Goal: Find specific page/section: Find specific page/section

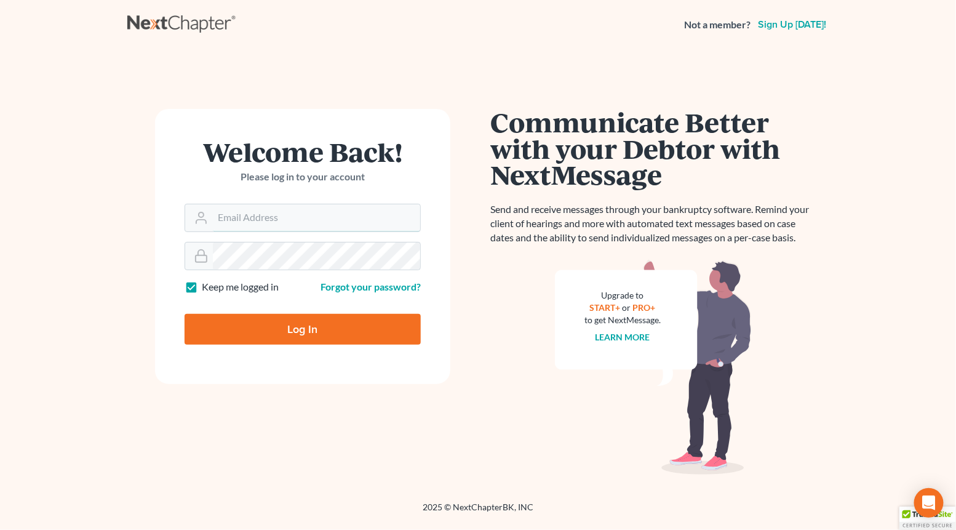
type input "[PERSON_NAME][EMAIL_ADDRESS][DOMAIN_NAME]"
click at [415, 296] on div at bounding box center [311, 339] width 252 height 140
click at [307, 343] on input "Log In" at bounding box center [303, 329] width 236 height 31
type input "Thinking..."
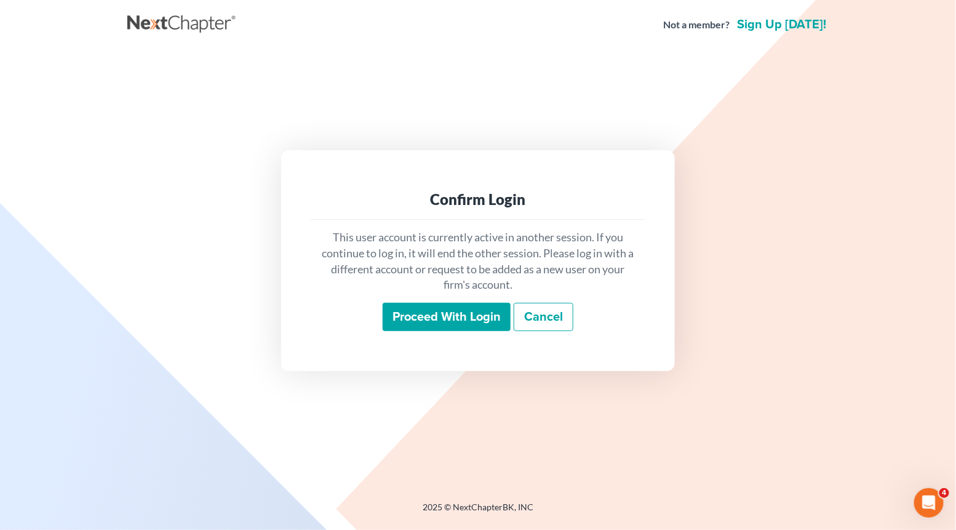
click at [416, 315] on input "Proceed with login" at bounding box center [447, 317] width 128 height 28
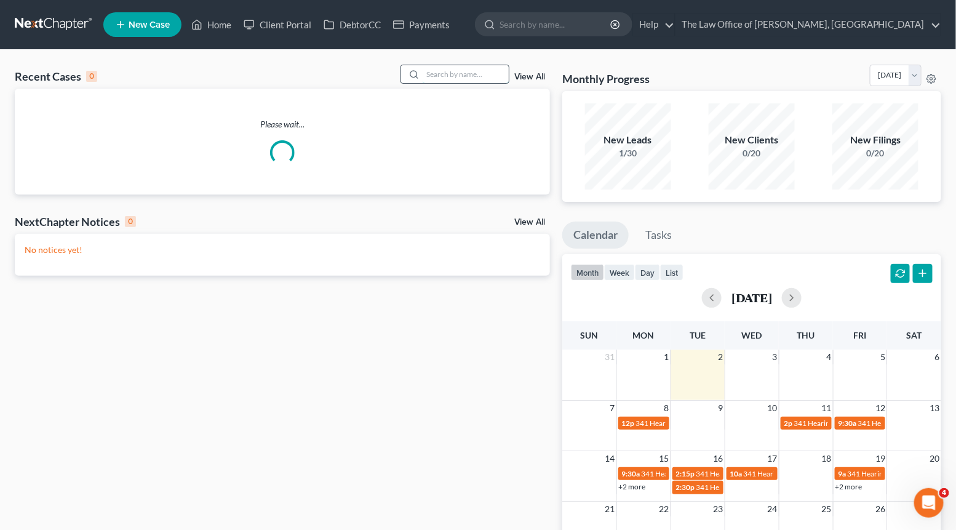
click at [461, 73] on input "search" at bounding box center [466, 74] width 86 height 18
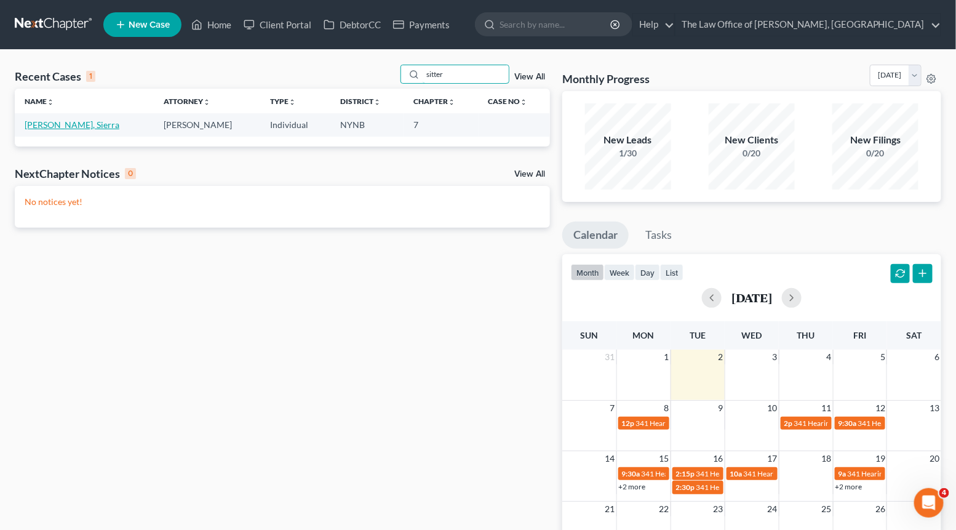
type input "sitter"
click at [57, 122] on link "[PERSON_NAME], Sierra" at bounding box center [72, 124] width 95 height 10
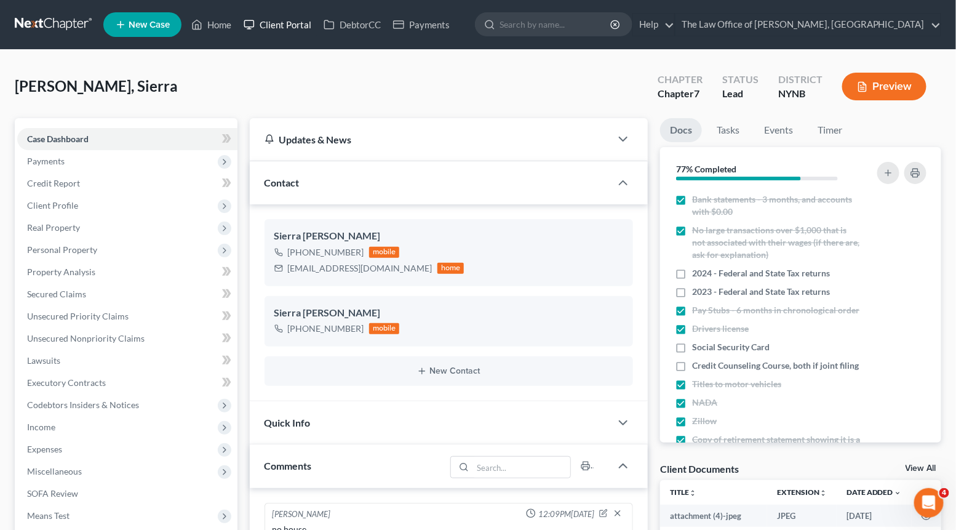
click at [293, 21] on link "Client Portal" at bounding box center [277, 25] width 80 height 22
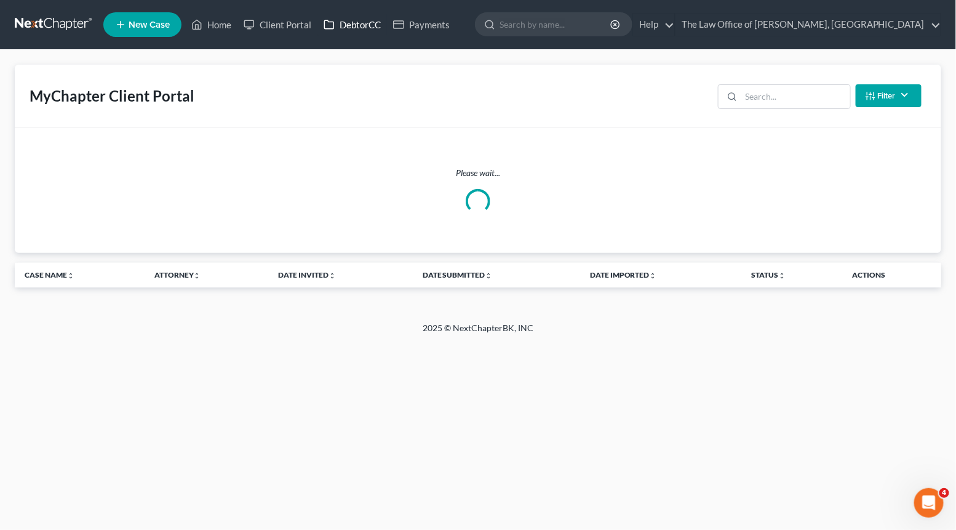
click at [360, 29] on link "DebtorCC" at bounding box center [352, 25] width 70 height 22
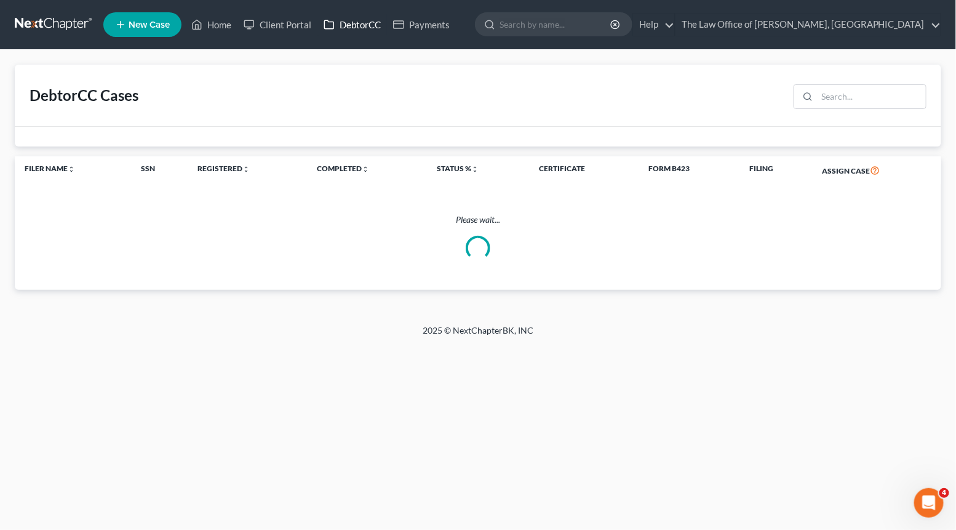
click at [360, 28] on link "DebtorCC" at bounding box center [352, 25] width 70 height 22
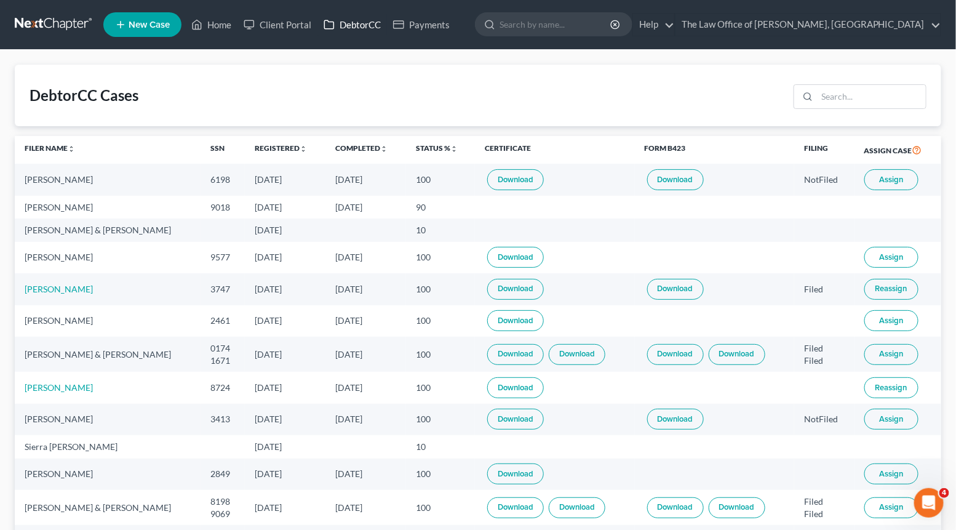
click at [360, 25] on link "DebtorCC" at bounding box center [352, 25] width 70 height 22
click at [848, 98] on input "search" at bounding box center [871, 96] width 109 height 23
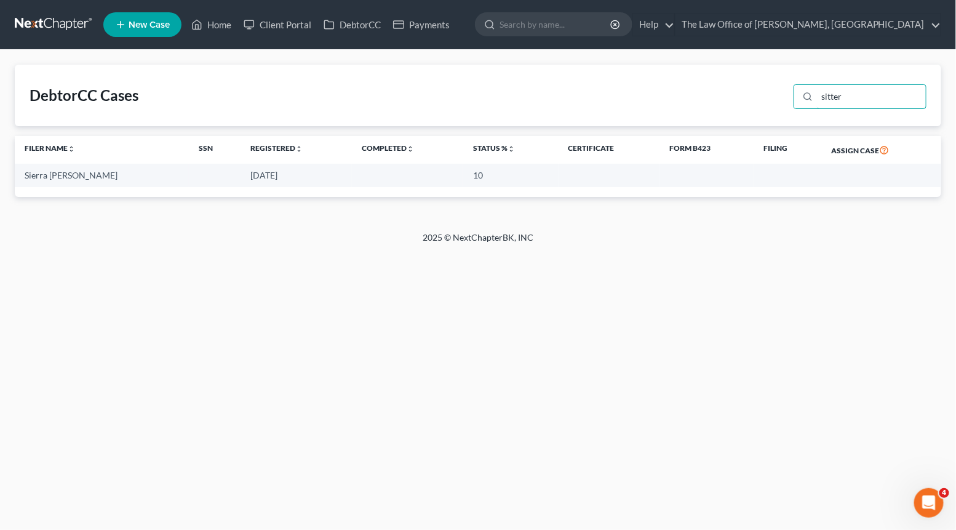
type input "sitter"
click at [71, 177] on div "Sierra [PERSON_NAME]" at bounding box center [102, 175] width 154 height 12
click at [215, 23] on link "Home" at bounding box center [211, 25] width 52 height 22
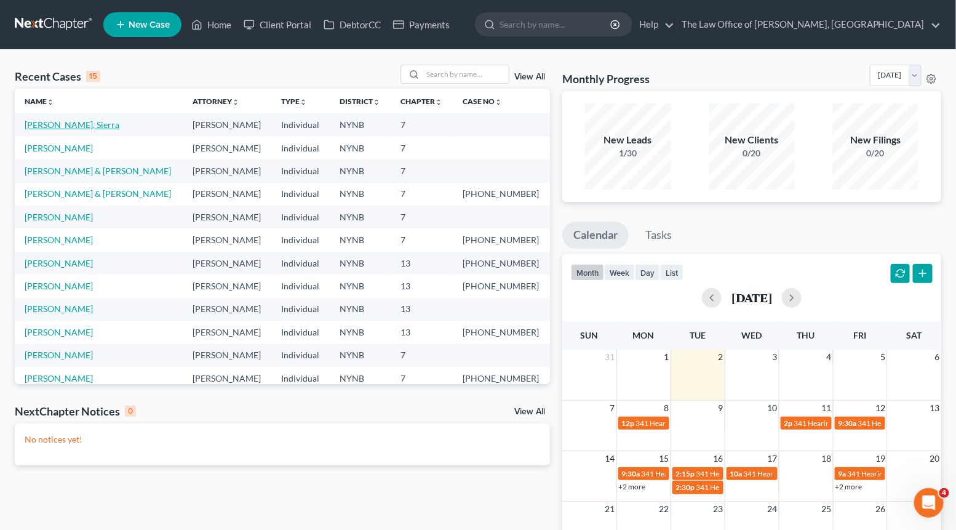
click at [54, 129] on link "[PERSON_NAME], Sierra" at bounding box center [72, 124] width 95 height 10
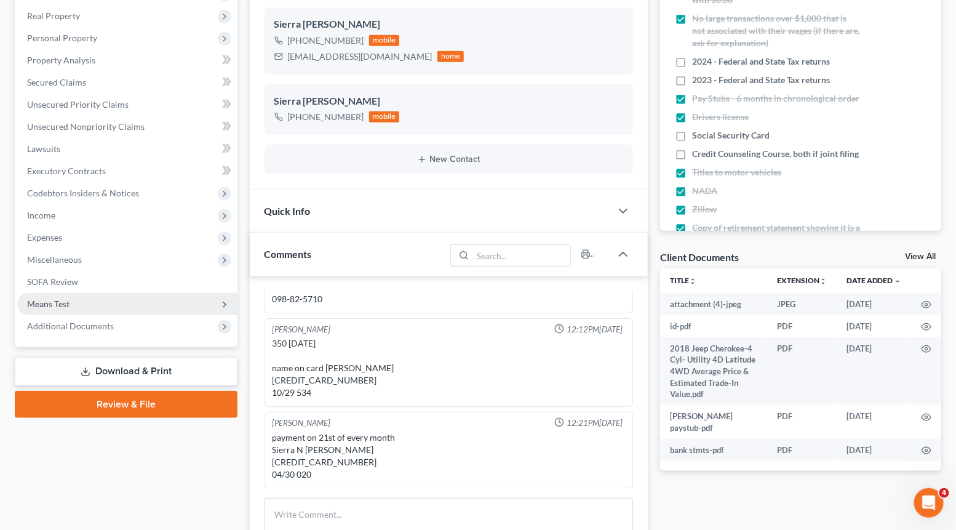
scroll to position [217, 0]
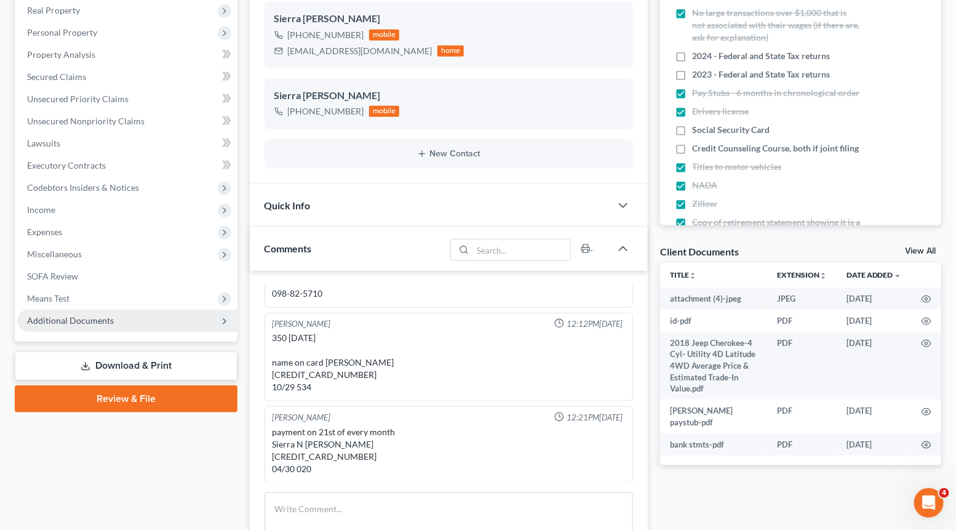
click at [70, 316] on span "Additional Documents" at bounding box center [70, 320] width 87 height 10
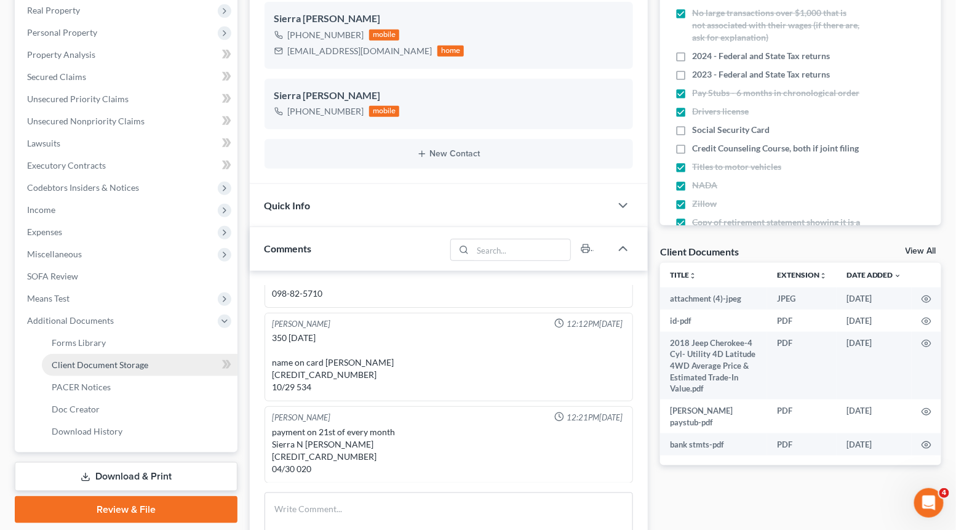
click at [65, 356] on link "Client Document Storage" at bounding box center [140, 365] width 196 height 22
